Goal: Task Accomplishment & Management: Use online tool/utility

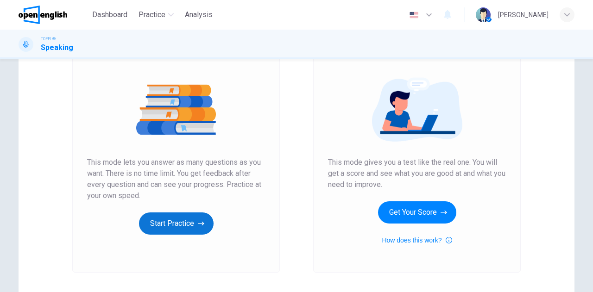
scroll to position [93, 0]
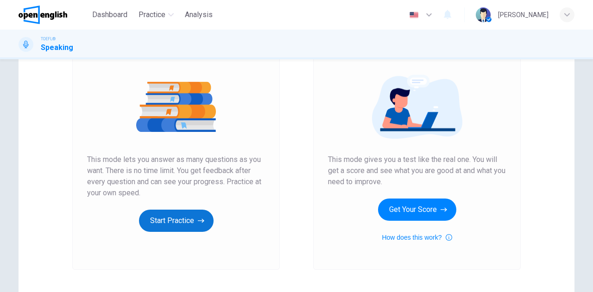
click at [175, 222] on button "Start Practice" at bounding box center [176, 221] width 75 height 22
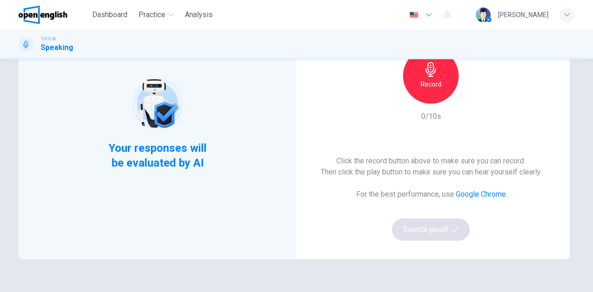
click at [333, 242] on div "This Section Requires a Microphone Record 0/10s Click the record button above t…" at bounding box center [431, 122] width 278 height 274
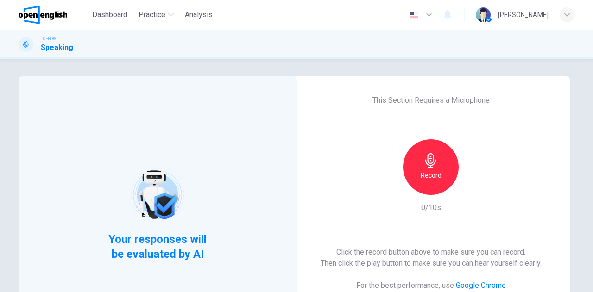
scroll to position [0, 0]
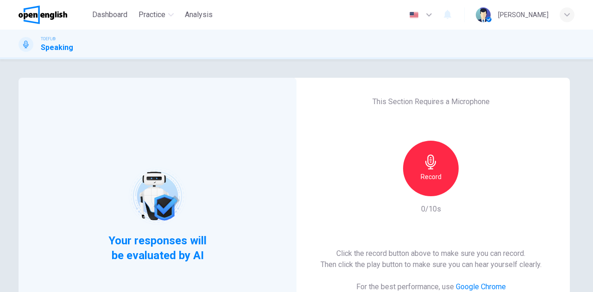
click at [426, 168] on icon "button" at bounding box center [430, 162] width 15 height 15
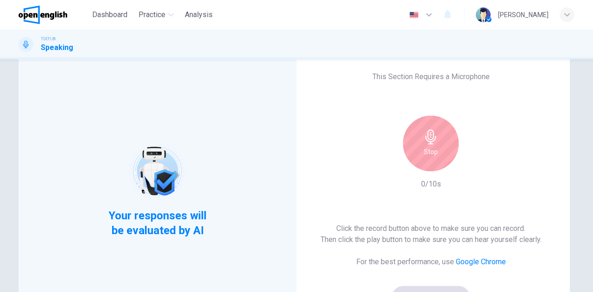
scroll to position [46, 0]
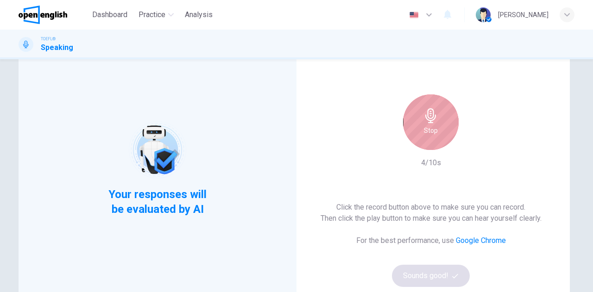
click at [433, 145] on div "Stop" at bounding box center [431, 122] width 56 height 56
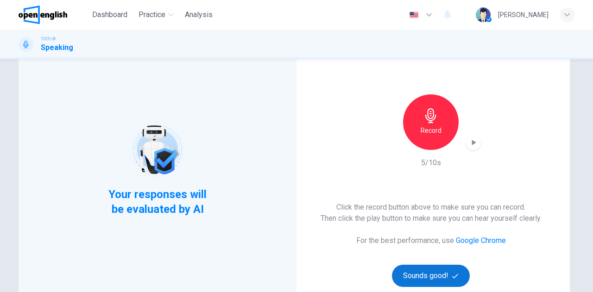
click at [429, 275] on button "Sounds good!" at bounding box center [431, 276] width 78 height 22
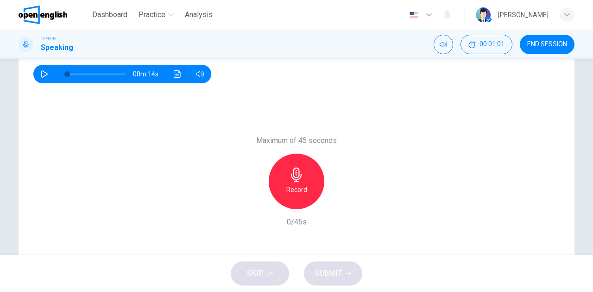
scroll to position [93, 0]
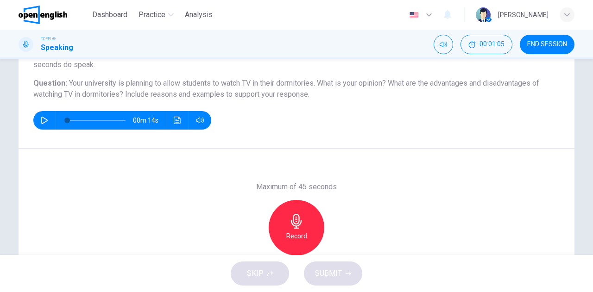
click at [41, 121] on icon "button" at bounding box center [44, 120] width 7 height 7
type input "*"
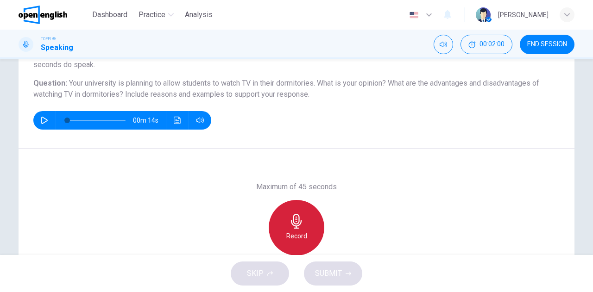
click at [312, 226] on div "Record" at bounding box center [297, 228] width 56 height 56
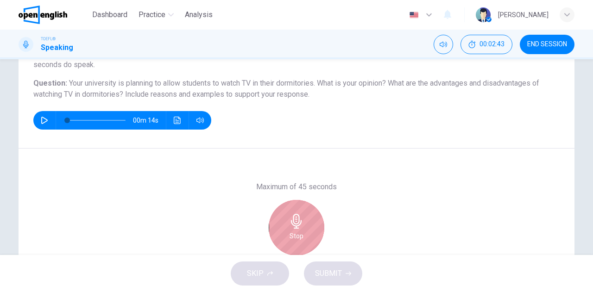
click at [308, 236] on div "Stop" at bounding box center [297, 228] width 56 height 56
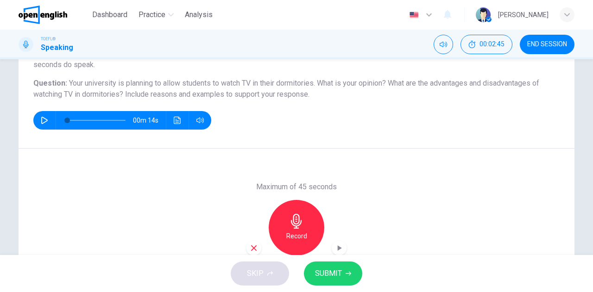
click at [344, 274] on button "SUBMIT" at bounding box center [333, 274] width 58 height 24
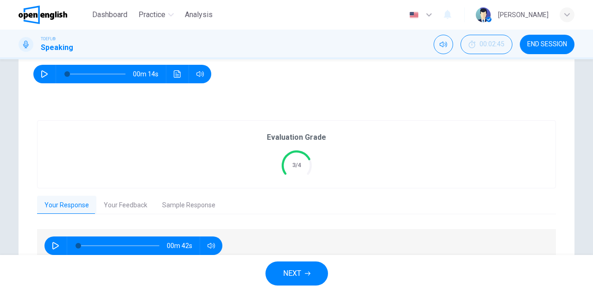
scroll to position [184, 0]
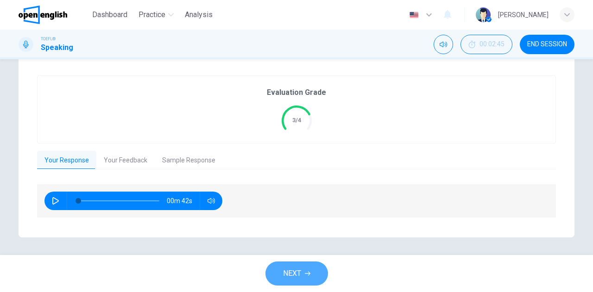
click at [299, 279] on span "NEXT" at bounding box center [292, 273] width 18 height 13
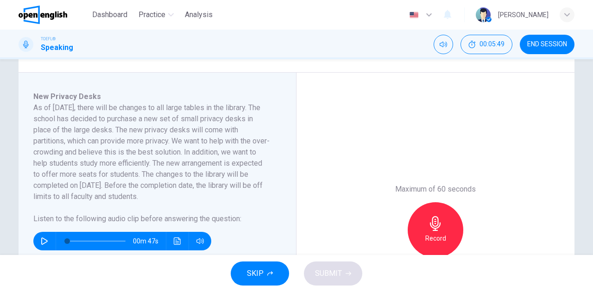
scroll to position [185, 0]
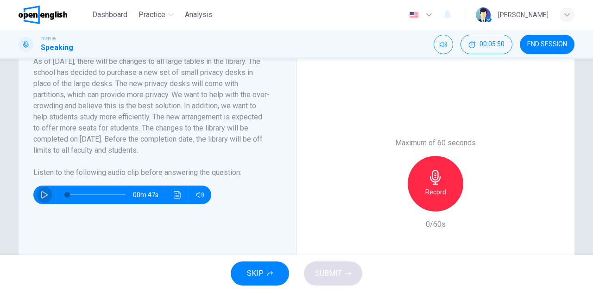
click at [42, 192] on icon "button" at bounding box center [44, 194] width 7 height 7
type input "**"
click at [43, 197] on icon "button" at bounding box center [44, 194] width 6 height 7
type input "*"
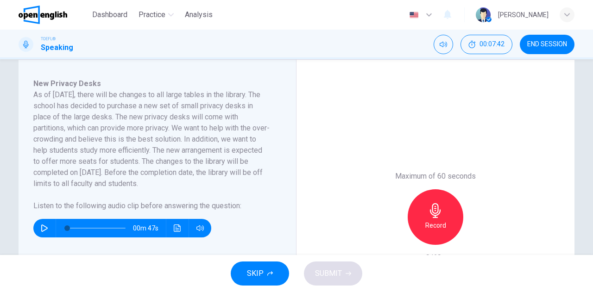
scroll to position [139, 0]
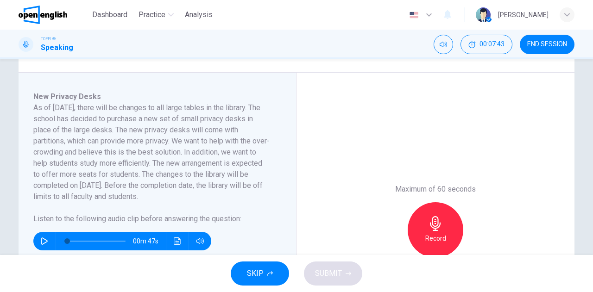
click at [435, 223] on icon "button" at bounding box center [435, 223] width 11 height 15
click at [336, 267] on span "SUBMIT" at bounding box center [328, 273] width 27 height 13
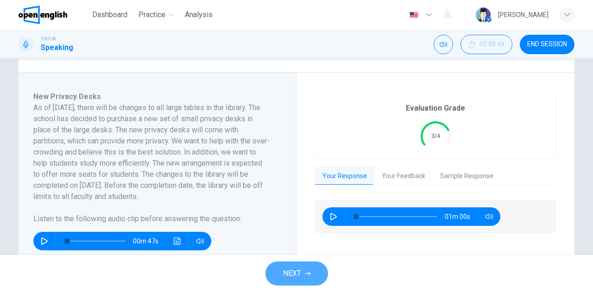
click at [298, 278] on span "NEXT" at bounding box center [292, 273] width 18 height 13
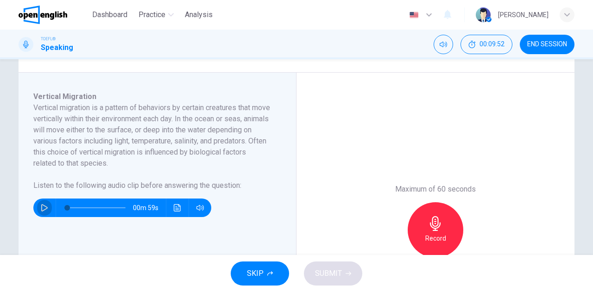
click at [44, 208] on icon "button" at bounding box center [44, 207] width 7 height 7
type input "**"
